Goal: Task Accomplishment & Management: Manage account settings

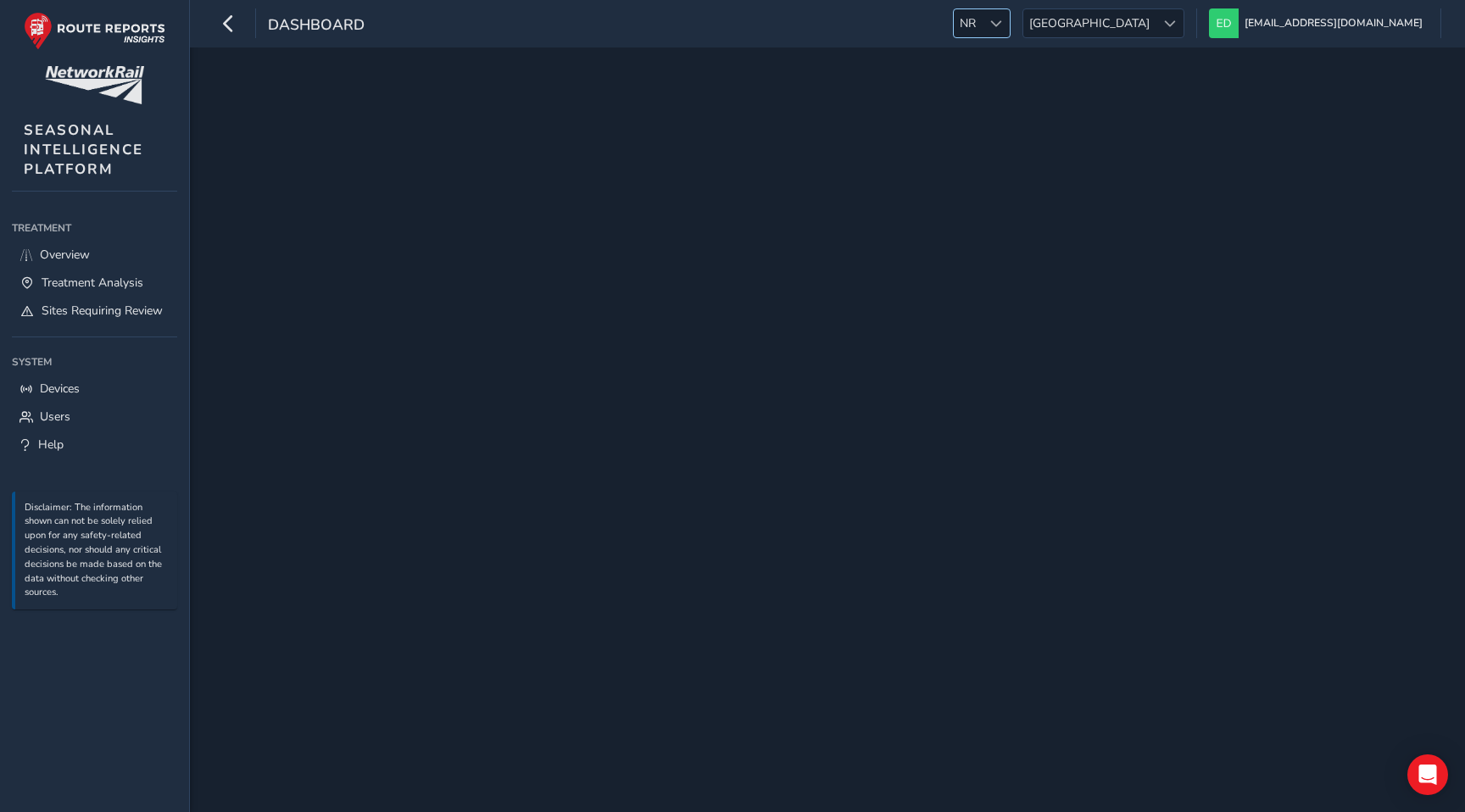
click at [1009, 13] on div at bounding box center [995, 23] width 28 height 28
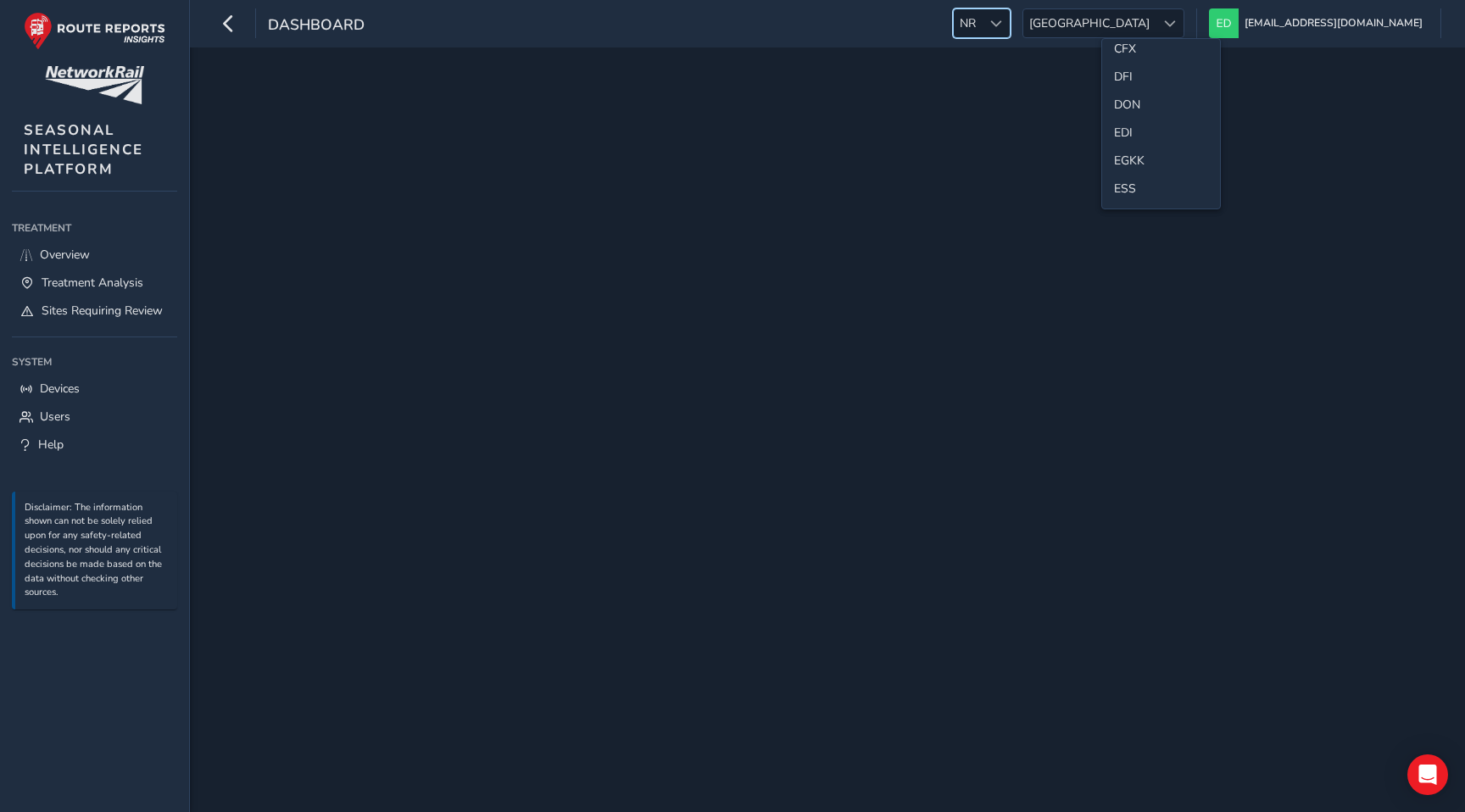
scroll to position [164, 0]
click at [1138, 171] on li "ESS" at bounding box center [1160, 174] width 118 height 28
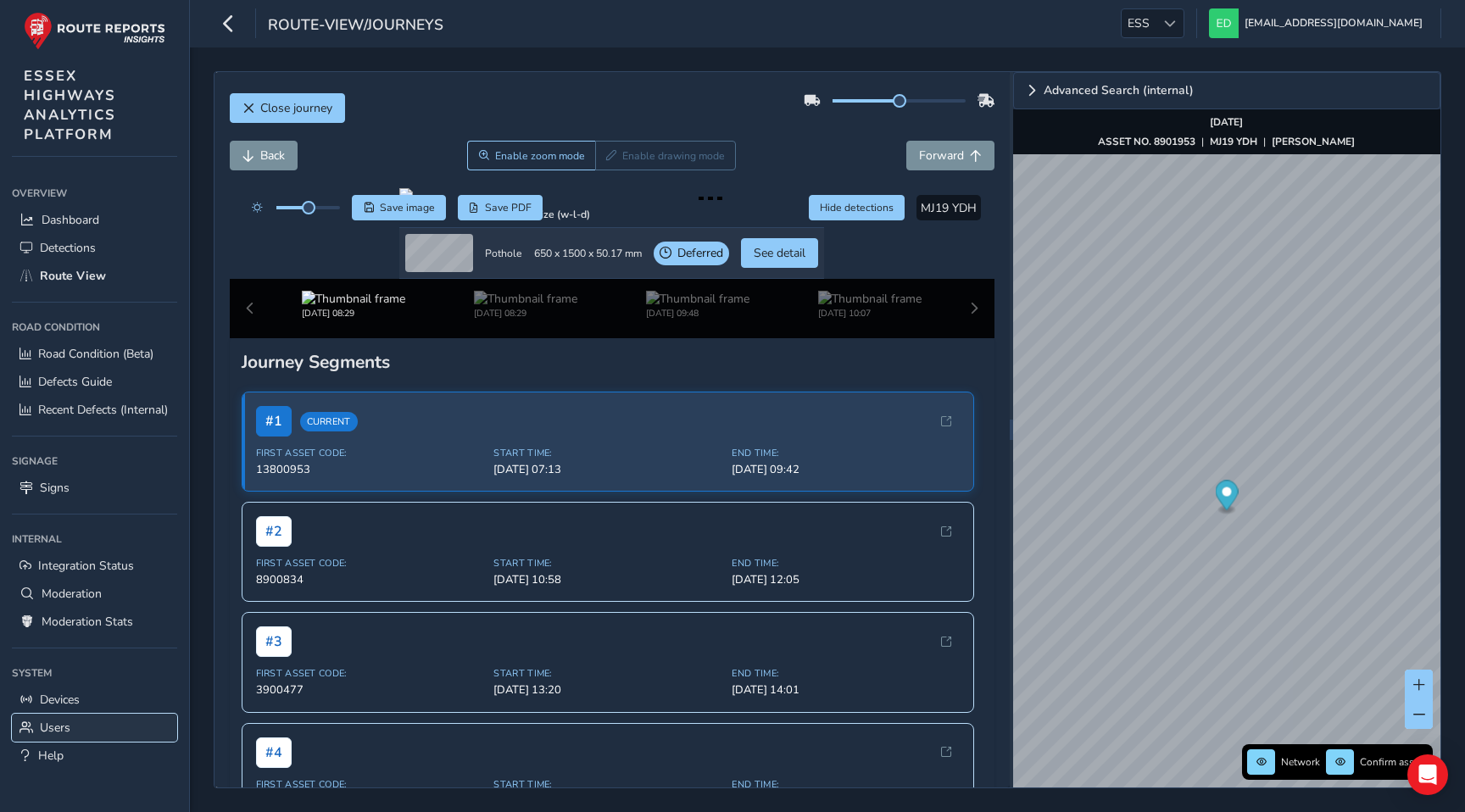
click at [63, 727] on span "Users" at bounding box center [55, 727] width 31 height 16
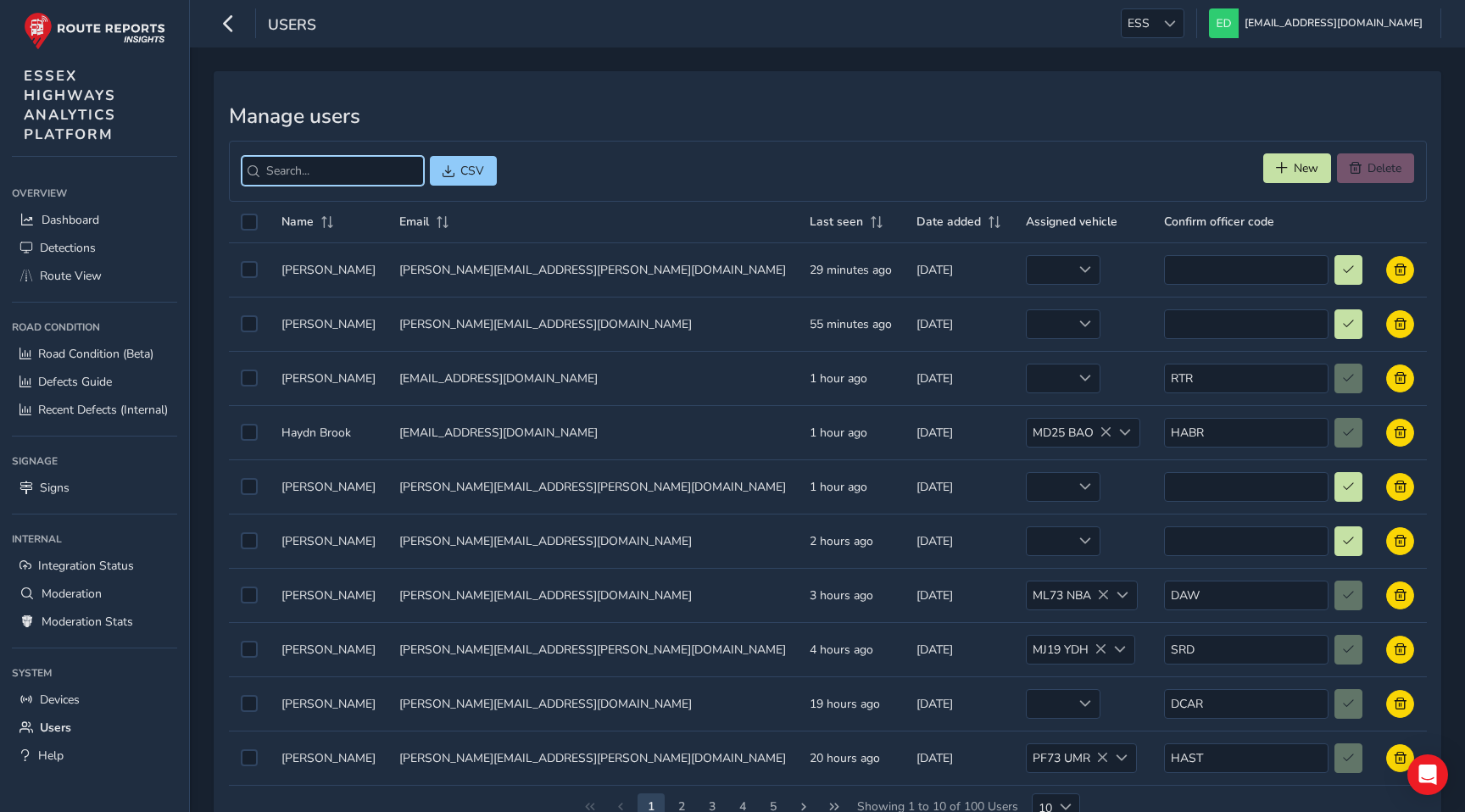
click at [334, 170] on input "search" at bounding box center [333, 170] width 183 height 30
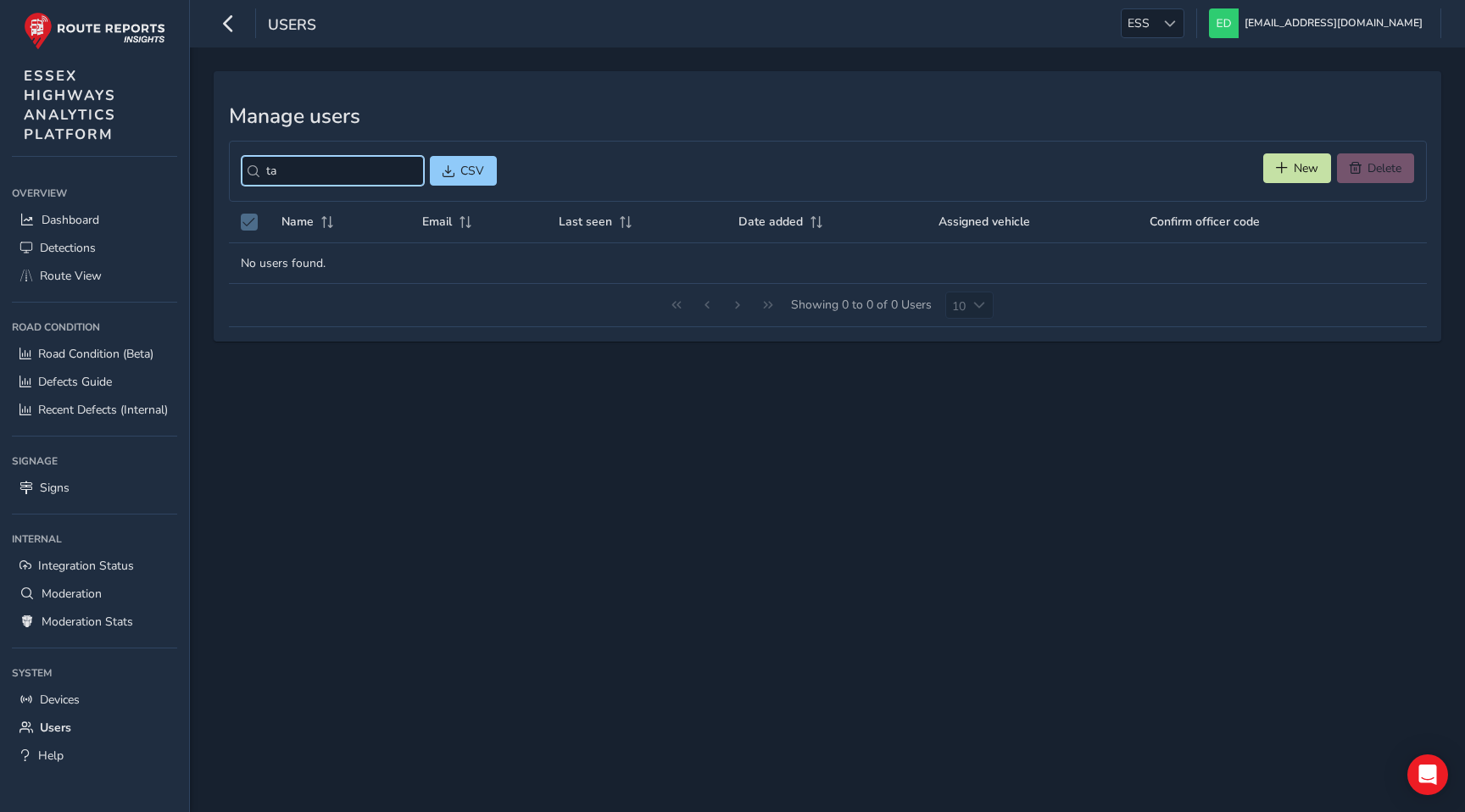
type input "t"
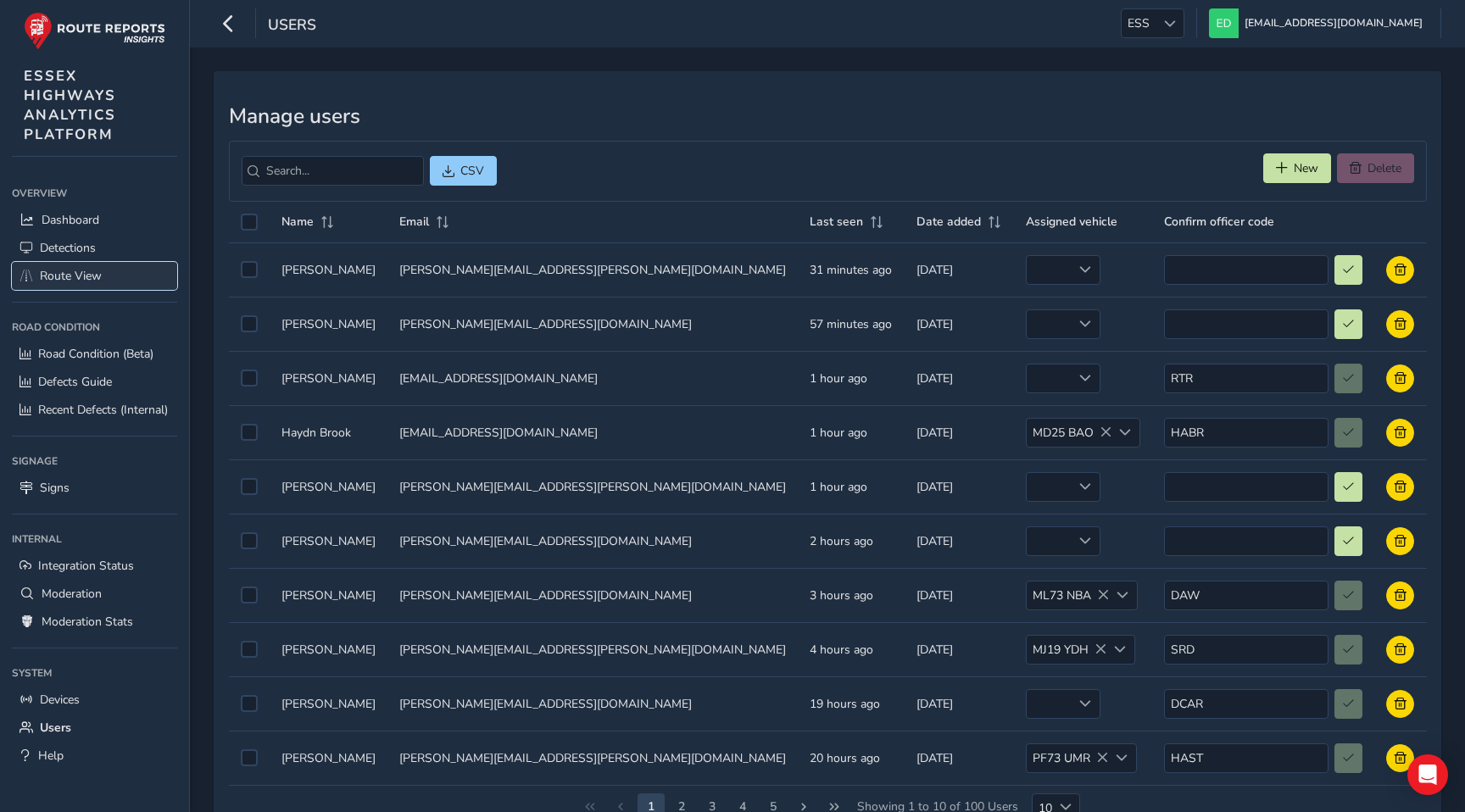
click at [97, 270] on span "Route View" at bounding box center [70, 276] width 62 height 16
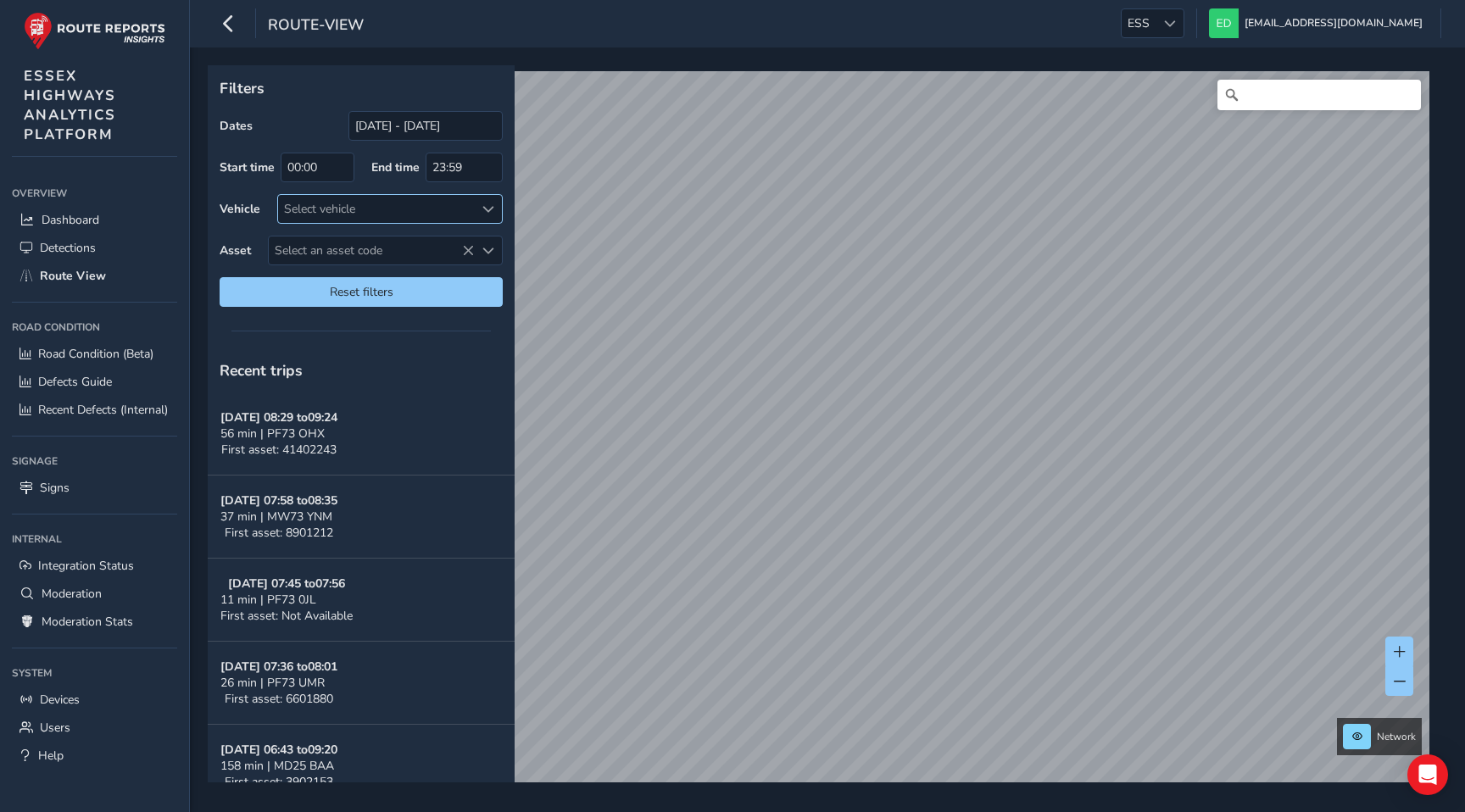
click at [372, 199] on div "Select vehicle" at bounding box center [376, 209] width 196 height 28
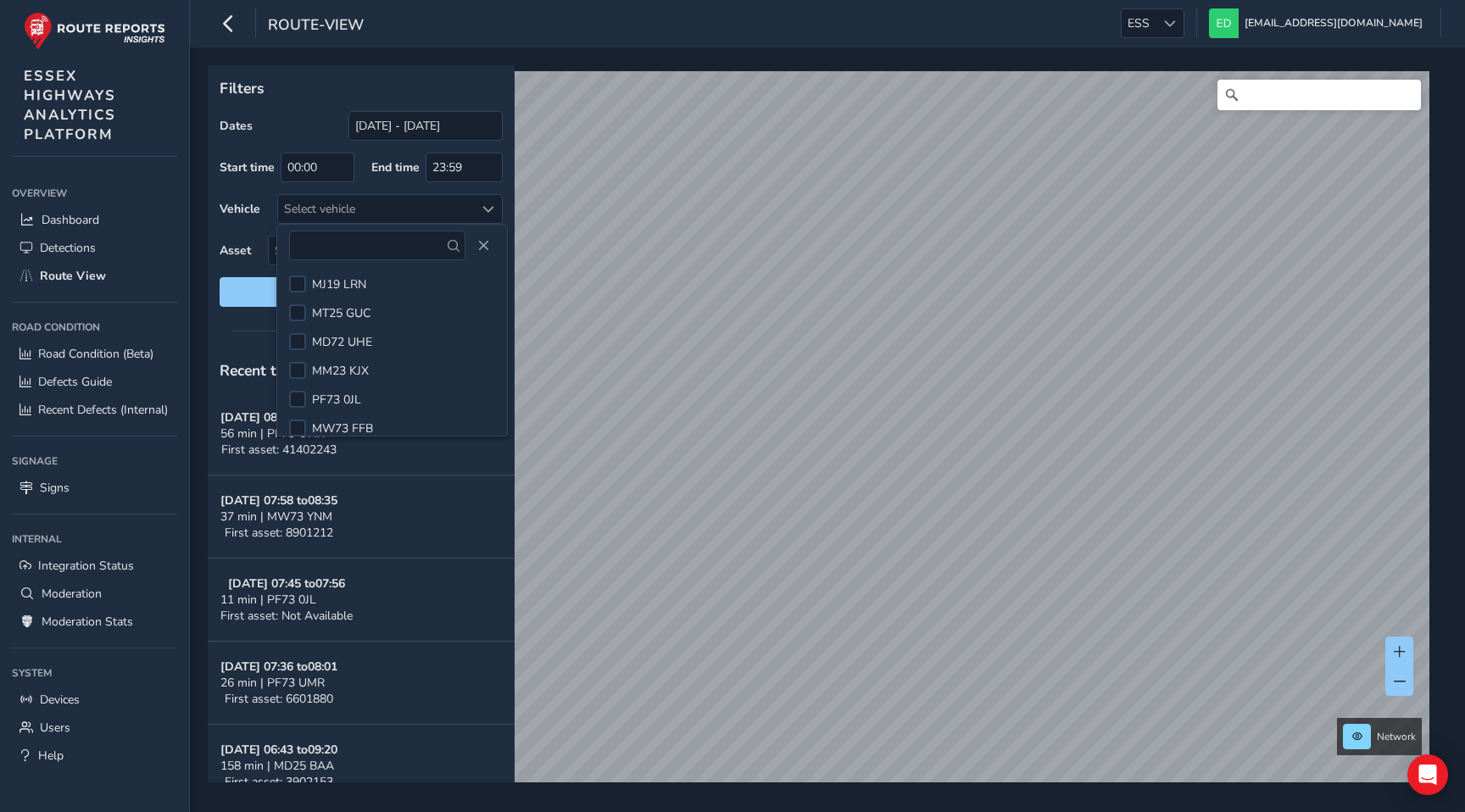
scroll to position [467, 0]
click at [292, 92] on p "Filters" at bounding box center [360, 87] width 284 height 22
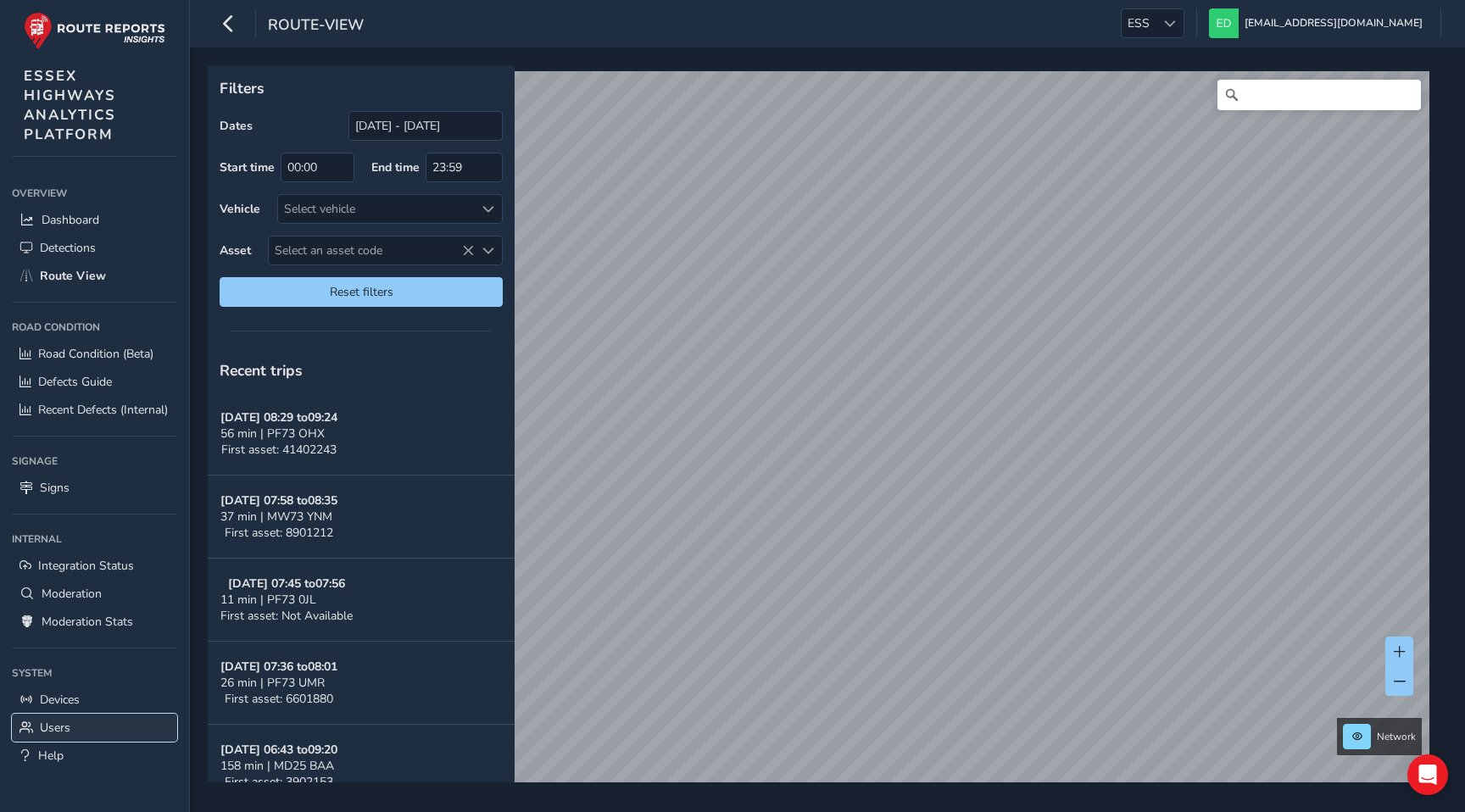
click at [71, 717] on link "Users" at bounding box center [94, 727] width 165 height 28
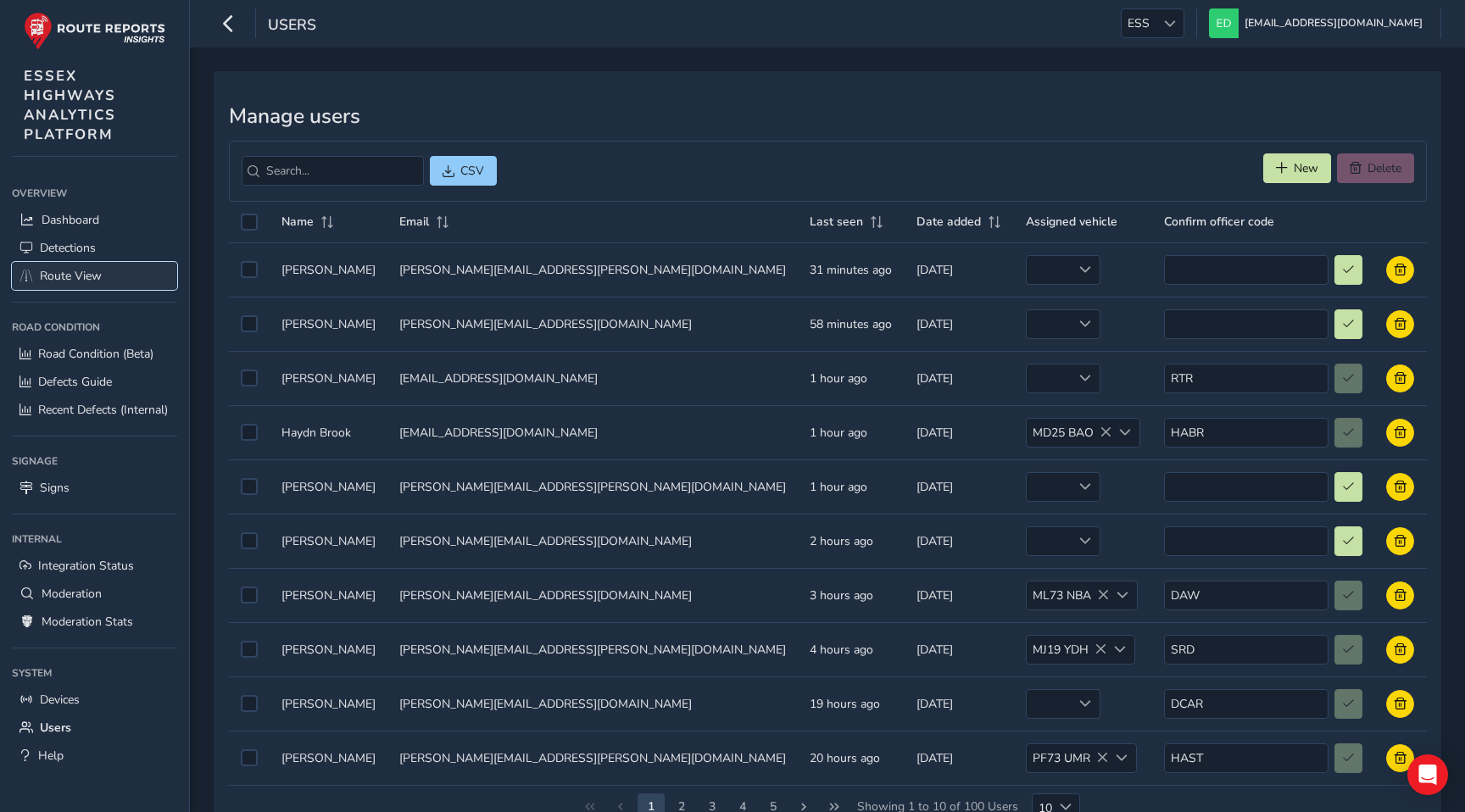
click at [89, 276] on span "Route View" at bounding box center [70, 276] width 62 height 16
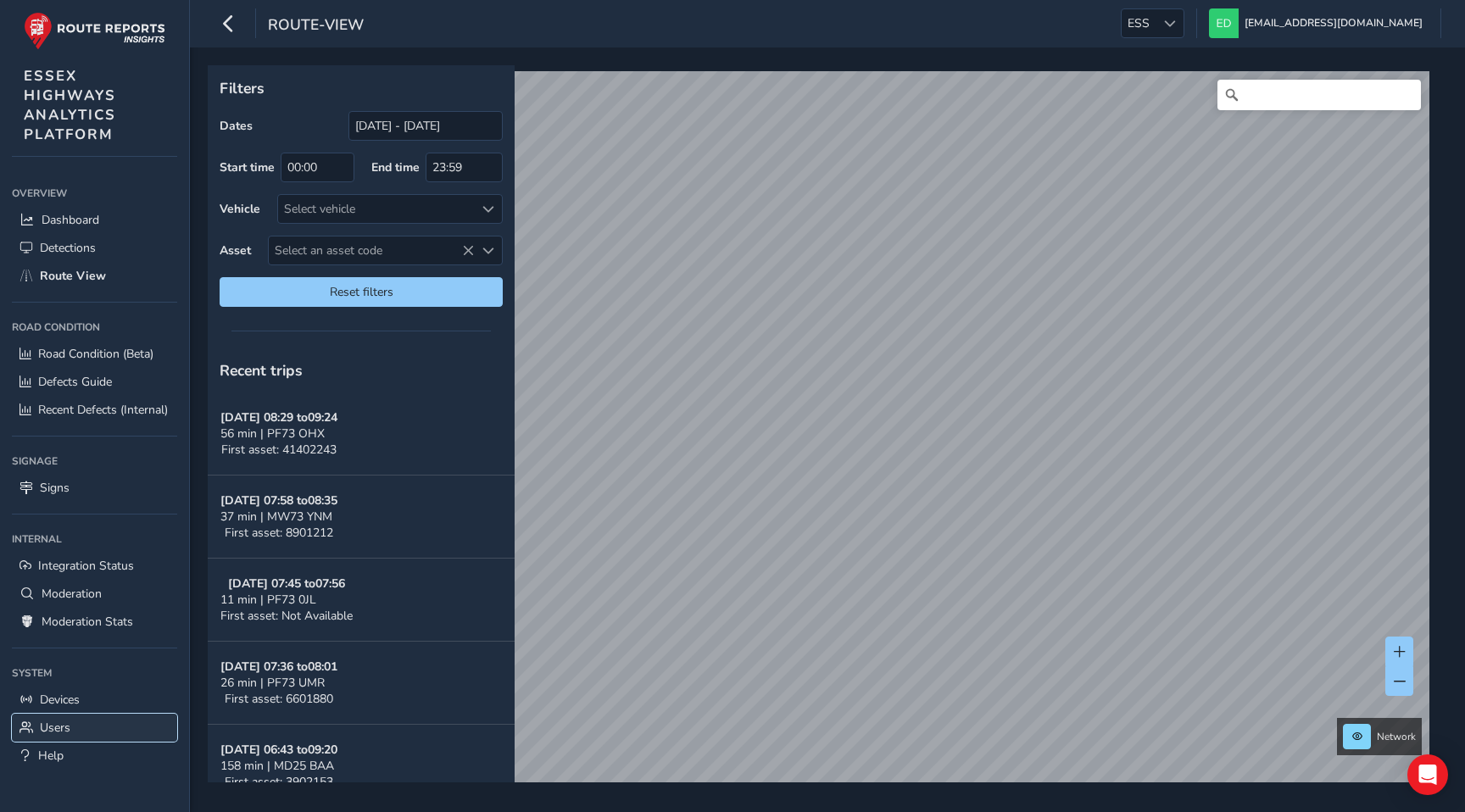
click at [48, 722] on span "Users" at bounding box center [55, 727] width 31 height 16
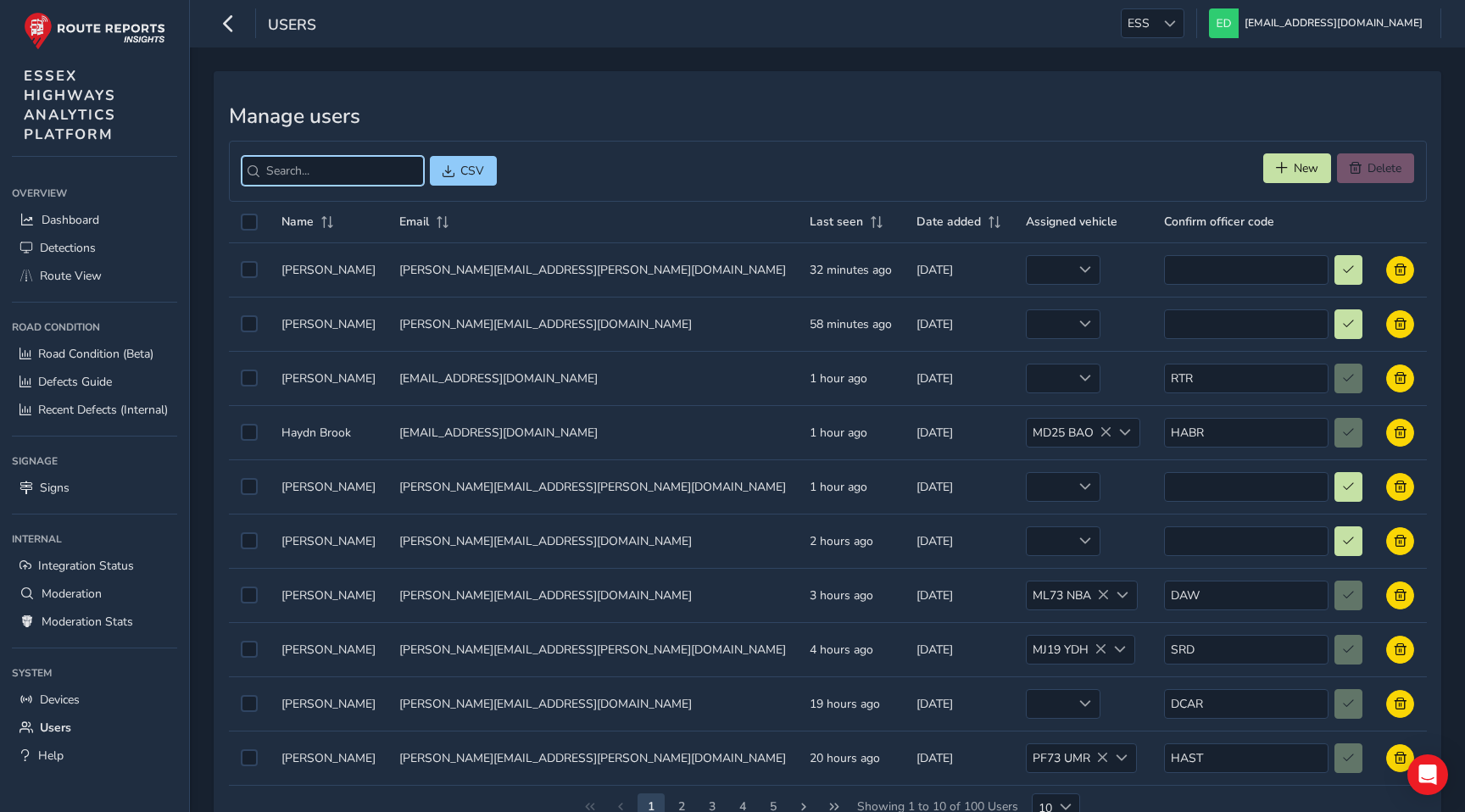
click at [317, 178] on input "search" at bounding box center [333, 170] width 183 height 30
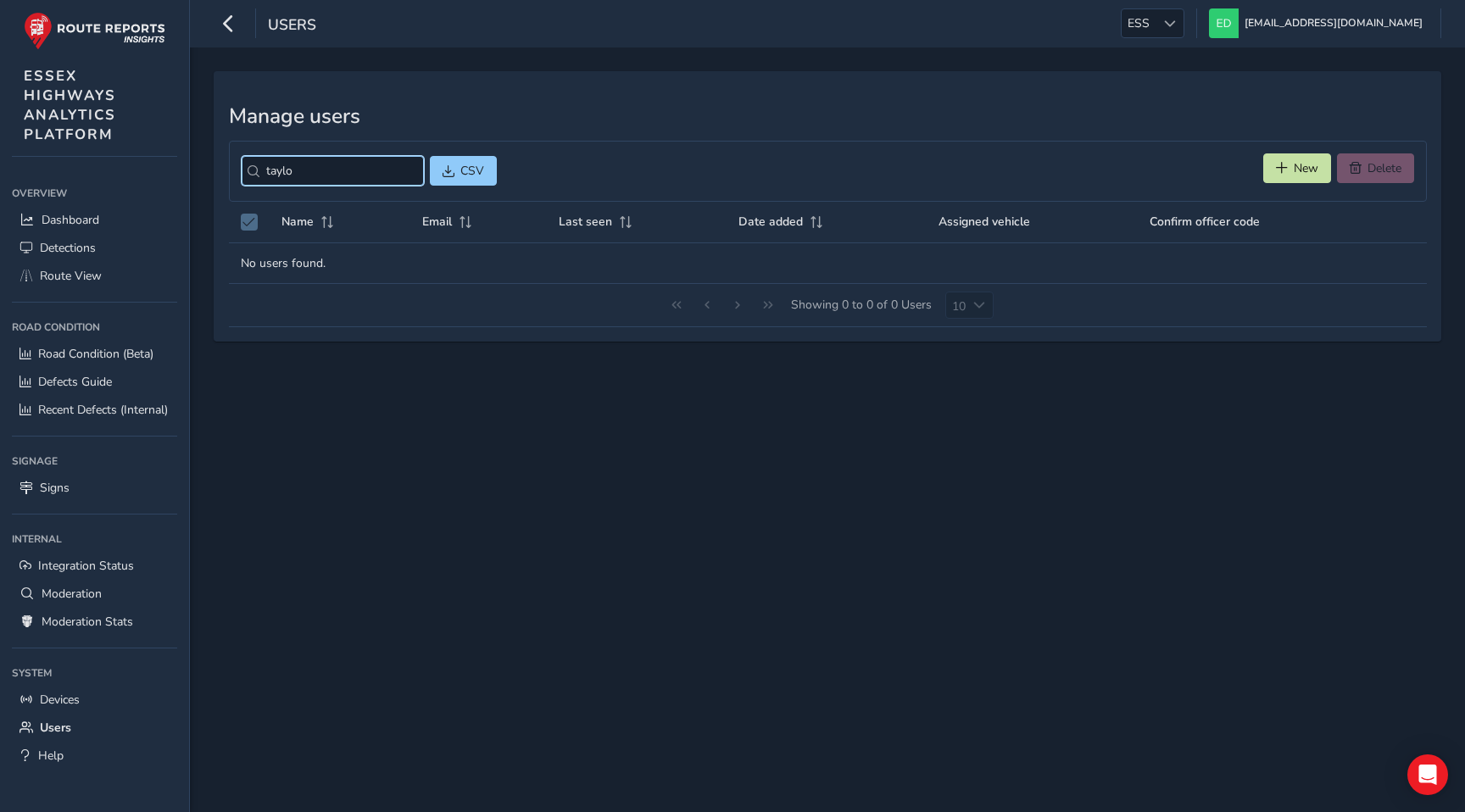
type input "[PERSON_NAME]"
click at [392, 173] on input "[PERSON_NAME]" at bounding box center [333, 170] width 183 height 30
click at [437, 415] on div "Manage users CSV New Delete Name Email Last seen Date added Assigned vehicle Co…" at bounding box center [828, 429] width 1275 height 764
click at [581, 135] on div "Manage users CSV New Delete Name Email Last seen Date added Assigned vehicle Co…" at bounding box center [827, 206] width 1228 height 270
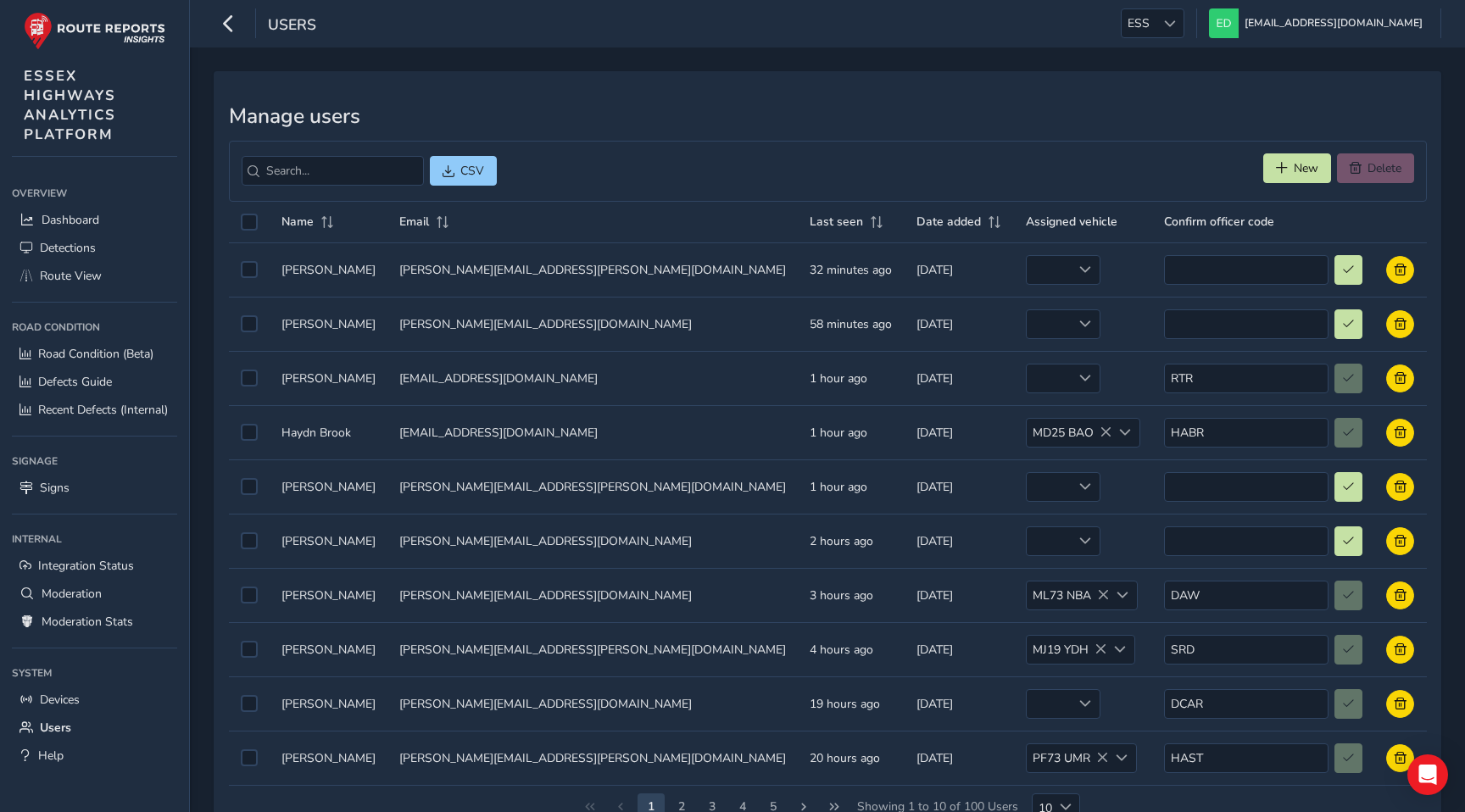
scroll to position [61, 0]
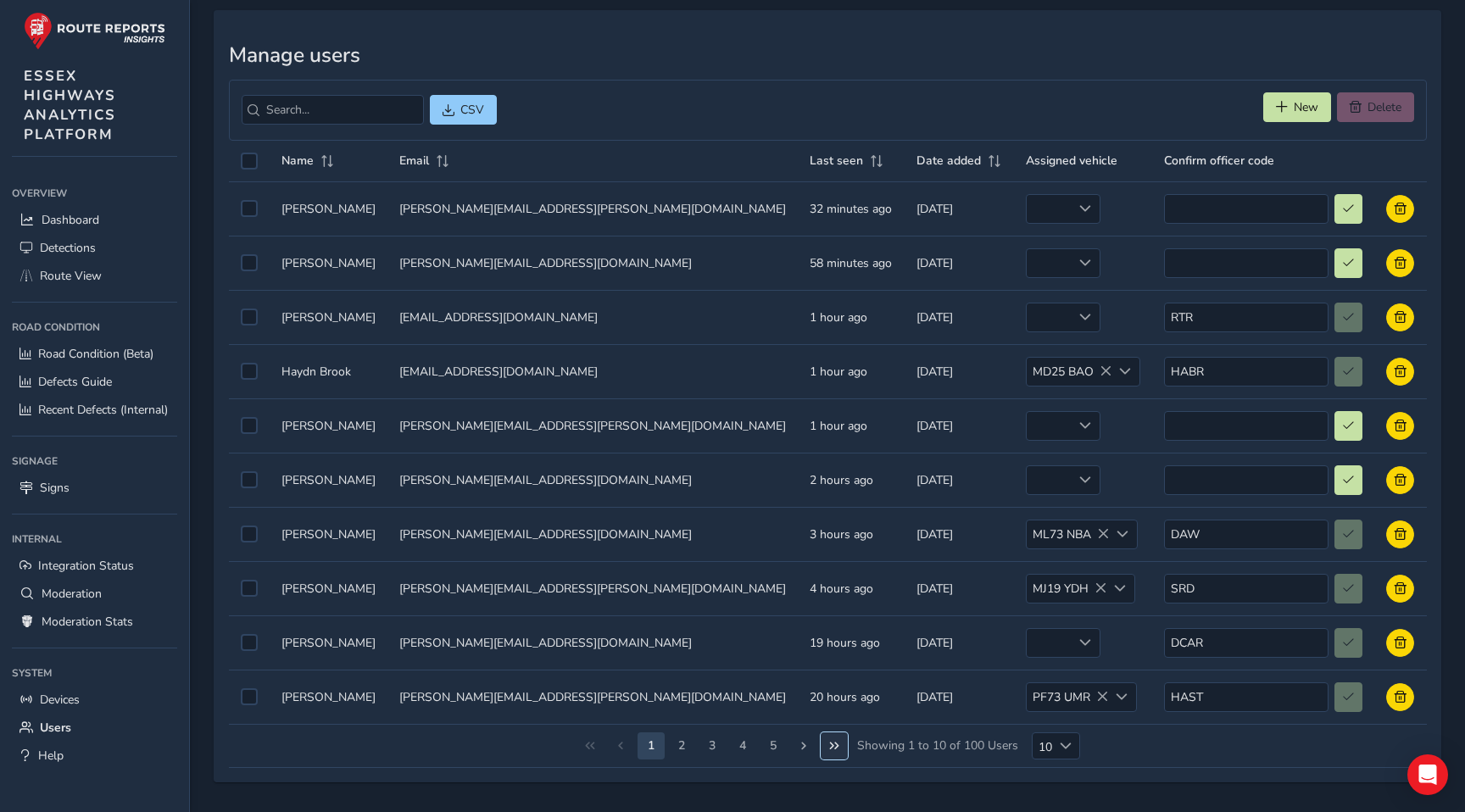
click at [836, 735] on button "Last Page" at bounding box center [834, 746] width 27 height 27
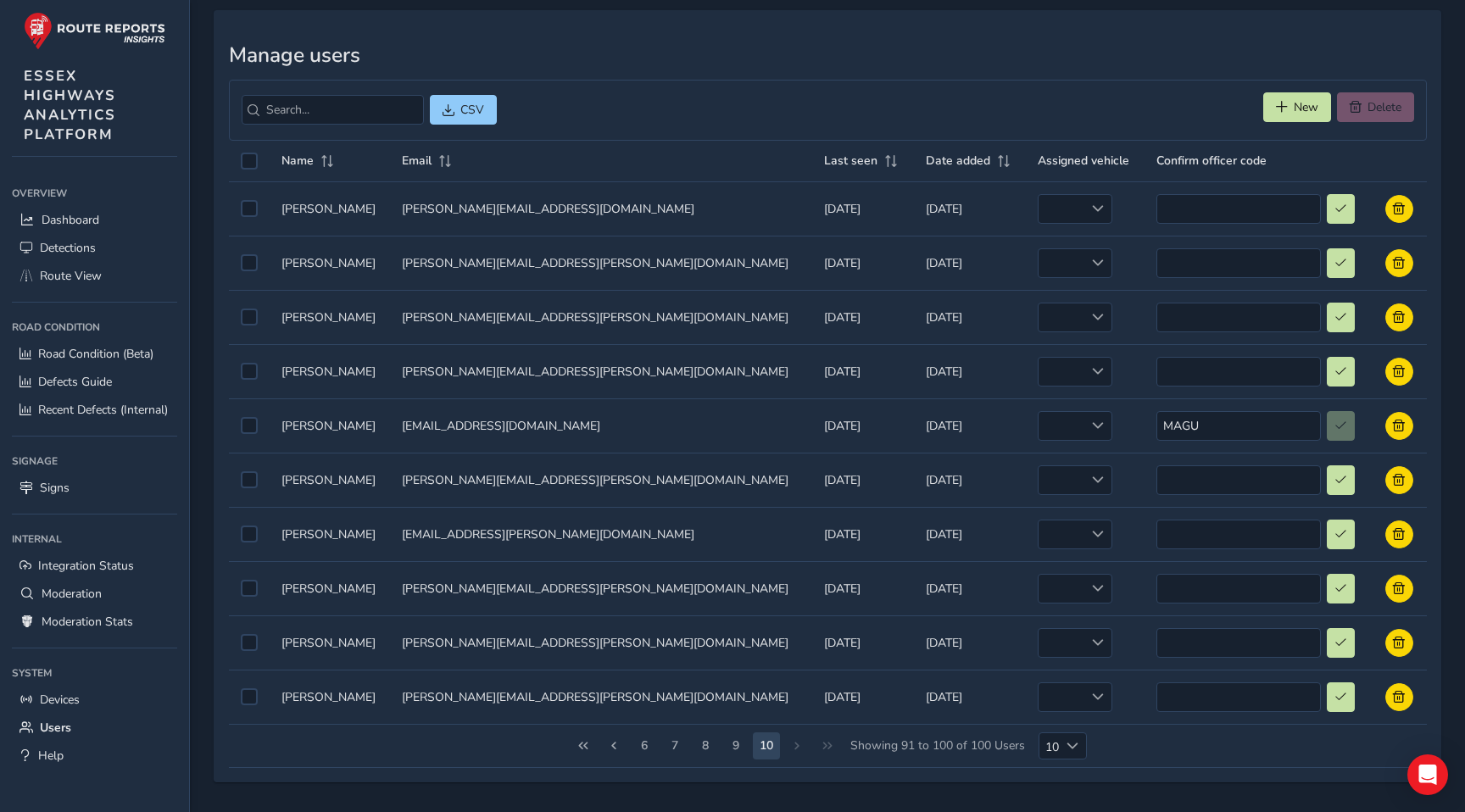
click at [973, 744] on span "Showing 91 to 100 of 100 Users" at bounding box center [937, 746] width 186 height 27
click at [981, 744] on span "Showing 91 to 100 of 100 Users" at bounding box center [937, 746] width 186 height 27
click at [977, 744] on span "Showing 91 to 100 of 100 Users" at bounding box center [937, 746] width 186 height 27
click at [1078, 750] on span "Choose" at bounding box center [1072, 746] width 12 height 12
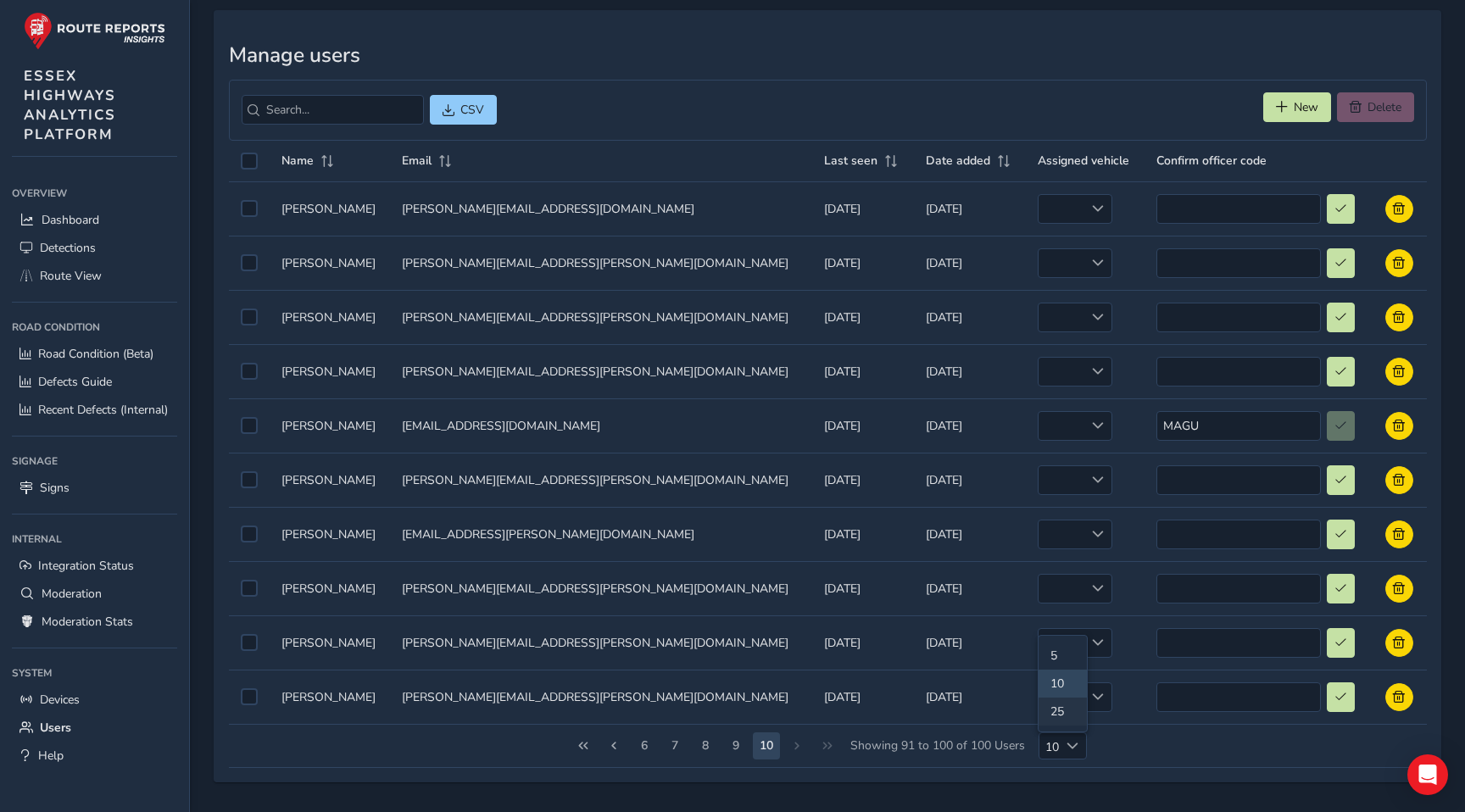
click at [1070, 707] on li "25" at bounding box center [1062, 711] width 48 height 28
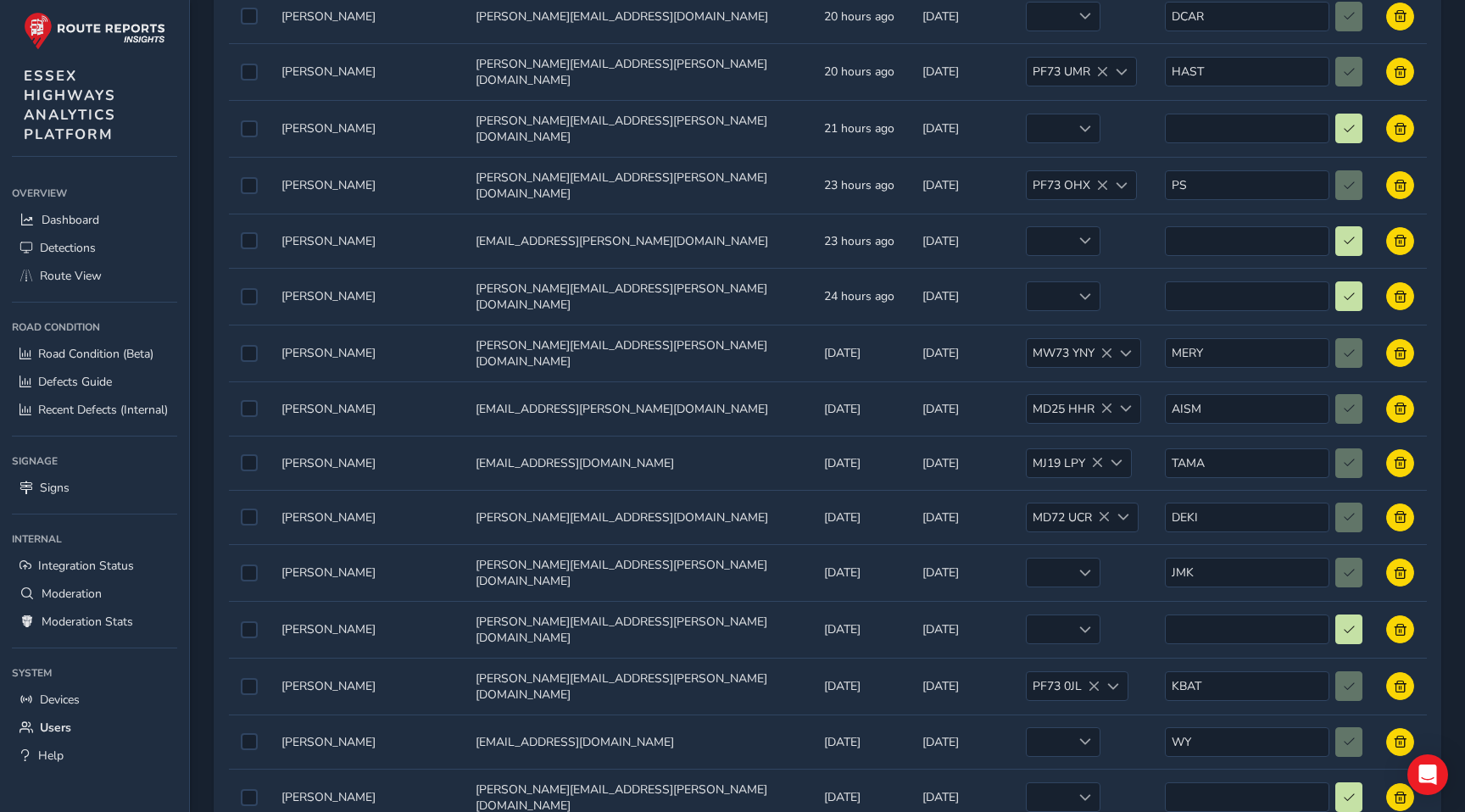
scroll to position [874, 0]
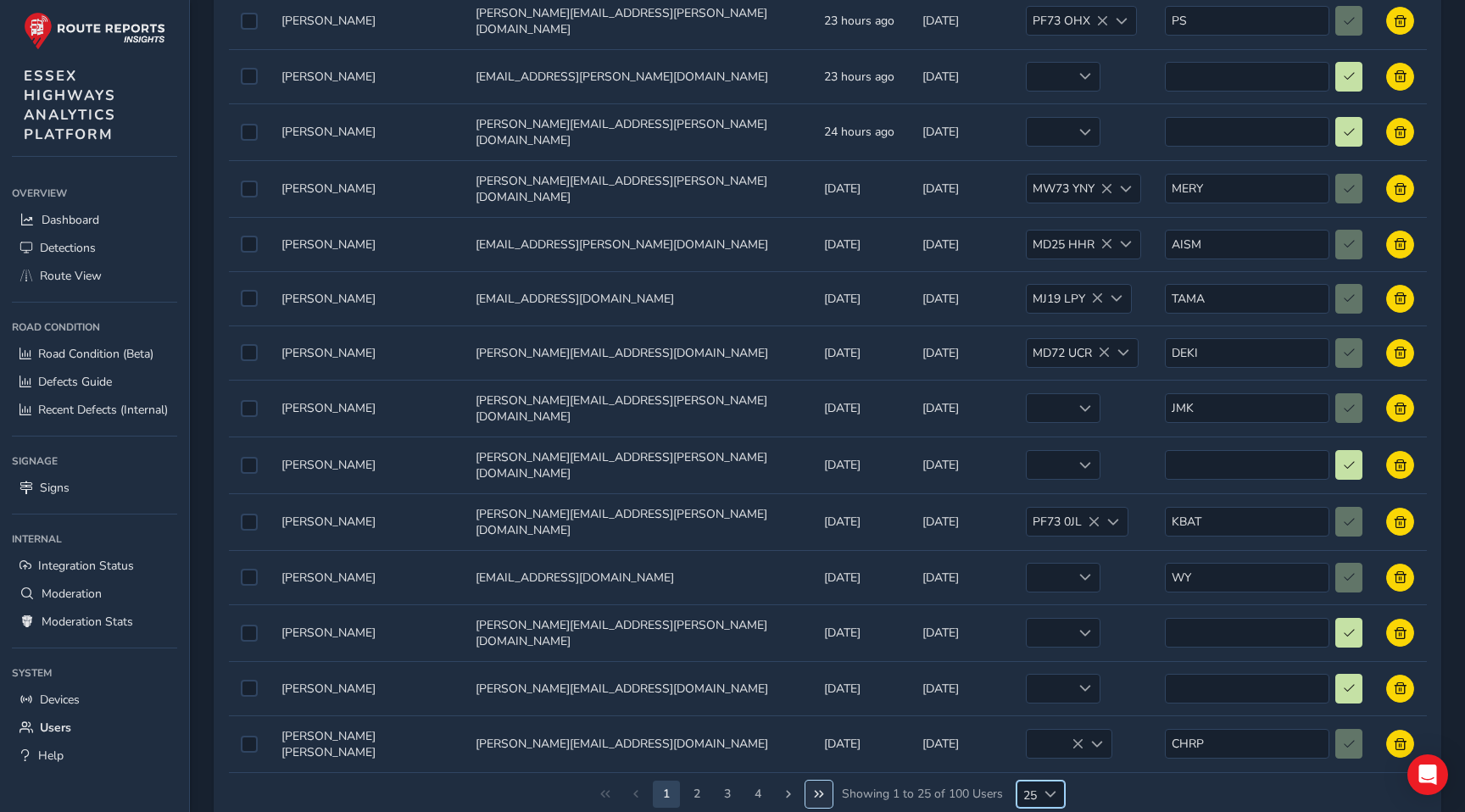
click at [821, 788] on span "Last Page" at bounding box center [819, 794] width 12 height 12
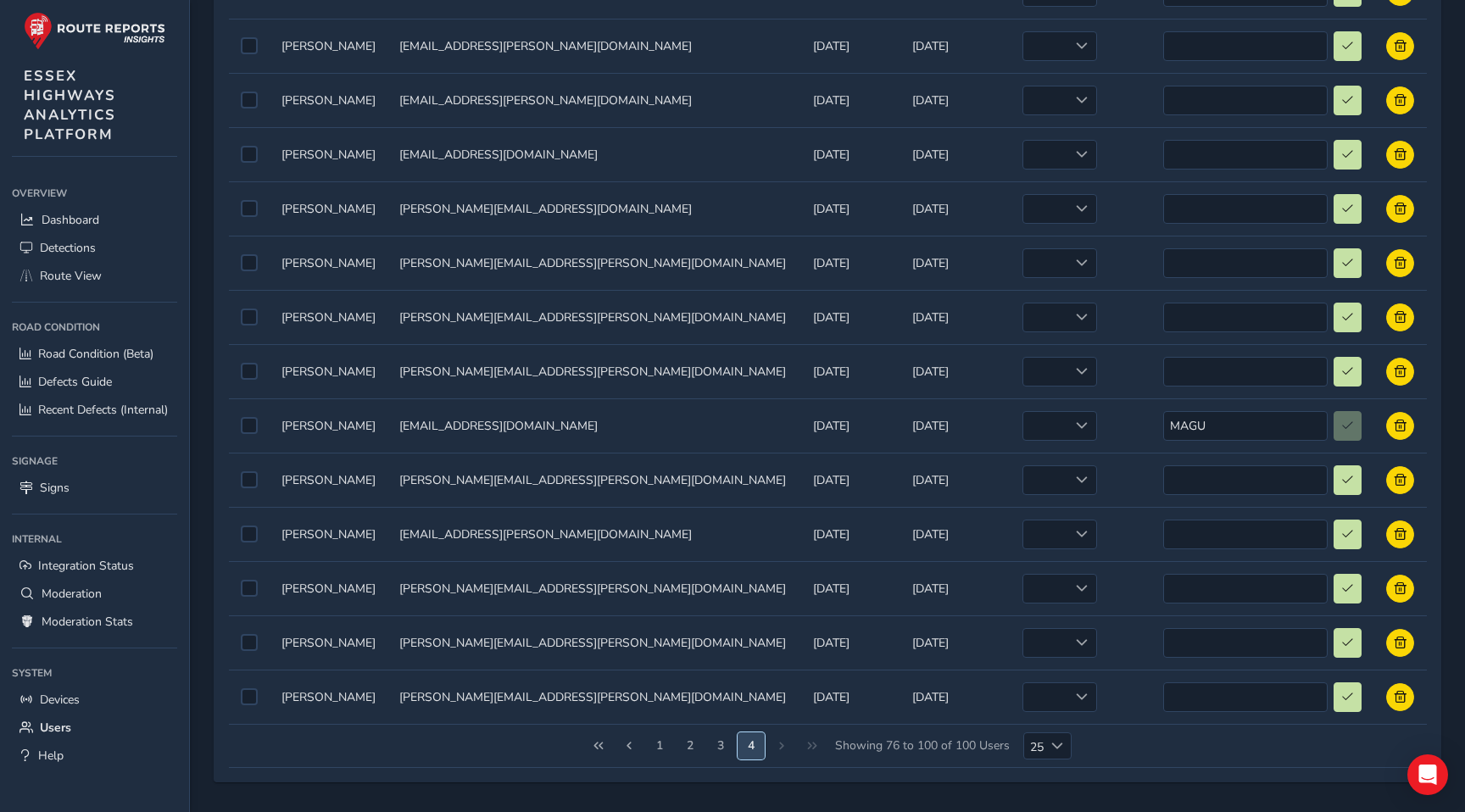
click at [758, 746] on button "4" at bounding box center [751, 746] width 27 height 27
click at [784, 747] on div "1 2 3 4 Showing 76 to 100 of 100 Users 25 25" at bounding box center [828, 746] width 1198 height 43
click at [762, 745] on button "4" at bounding box center [751, 746] width 27 height 27
